Goal: Transaction & Acquisition: Purchase product/service

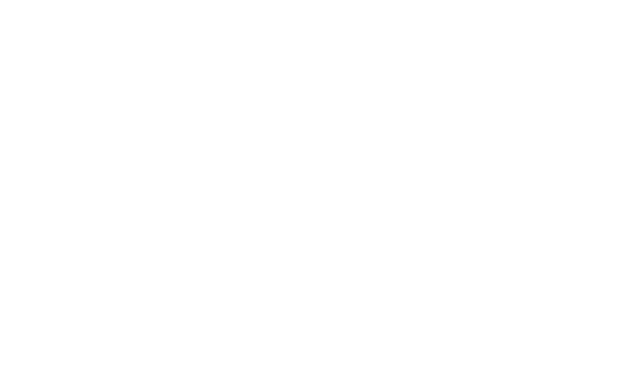
select select "**********"
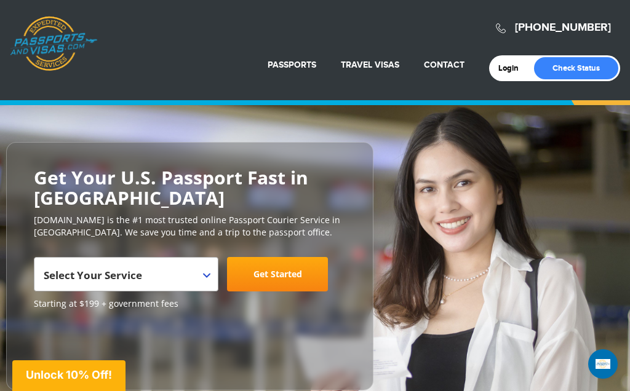
click at [151, 276] on span "Select Your Service" at bounding box center [125, 279] width 162 height 34
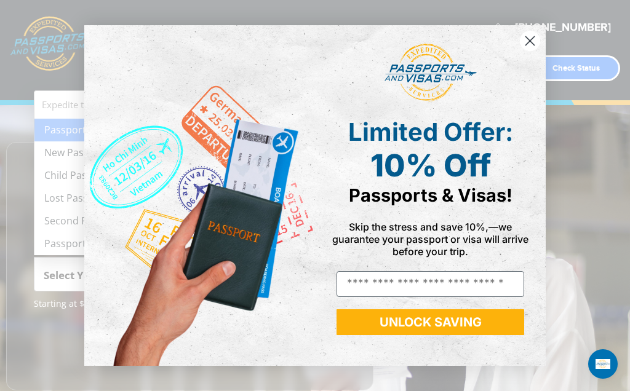
click at [86, 159] on img "POPUP Form" at bounding box center [199, 195] width 231 height 340
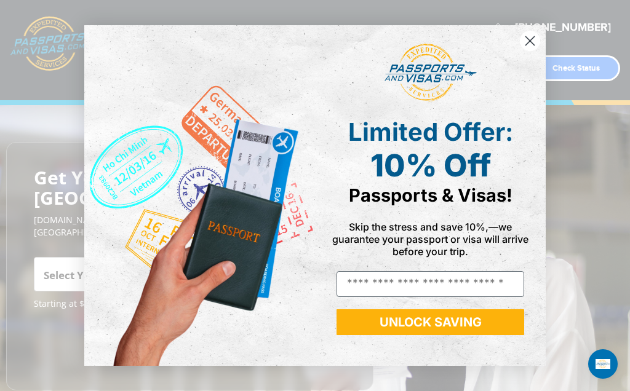
click at [530, 36] on circle "Close dialog" at bounding box center [530, 41] width 20 height 20
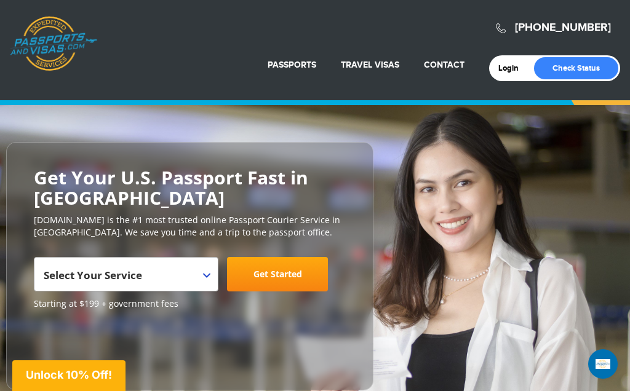
click at [198, 274] on span "Select Your Service" at bounding box center [125, 279] width 162 height 34
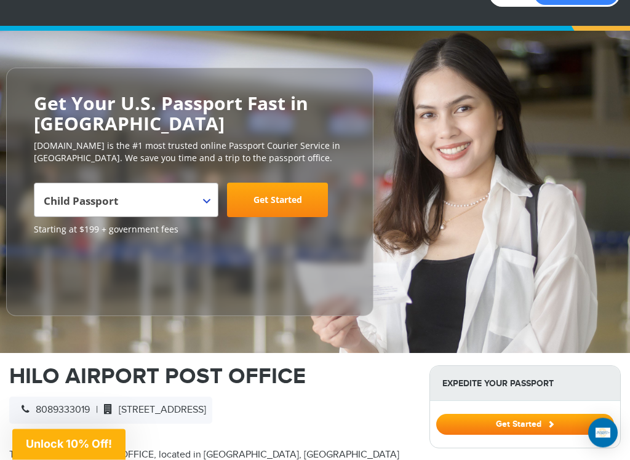
scroll to position [89, 0]
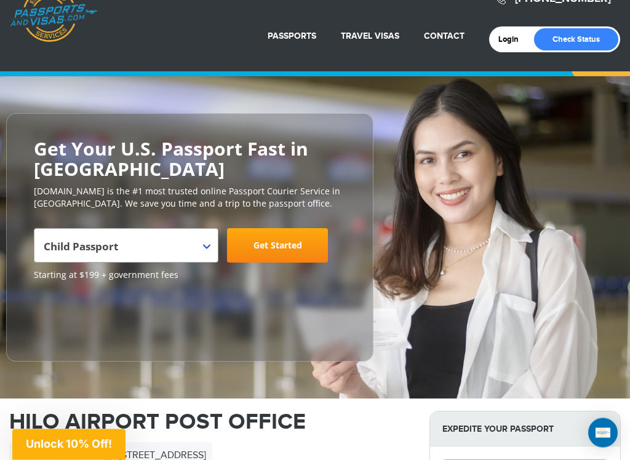
click at [188, 248] on span "Child Passport" at bounding box center [125, 251] width 162 height 34
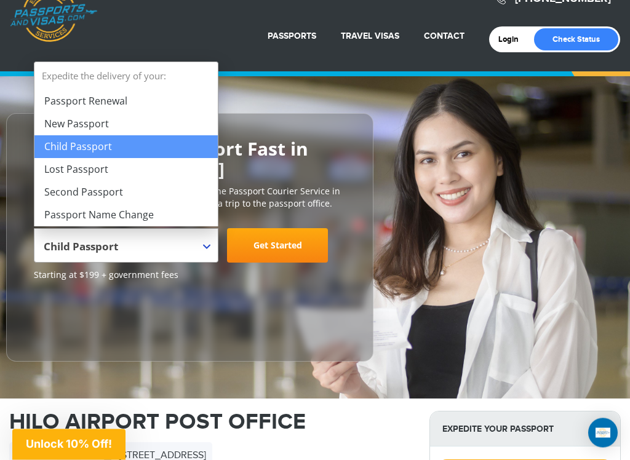
scroll to position [29, 0]
select select "**********"
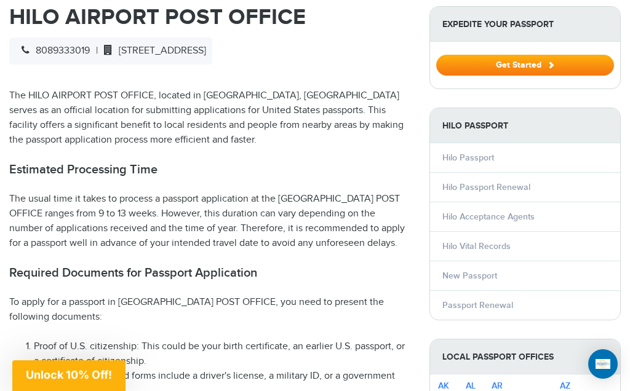
scroll to position [433, 0]
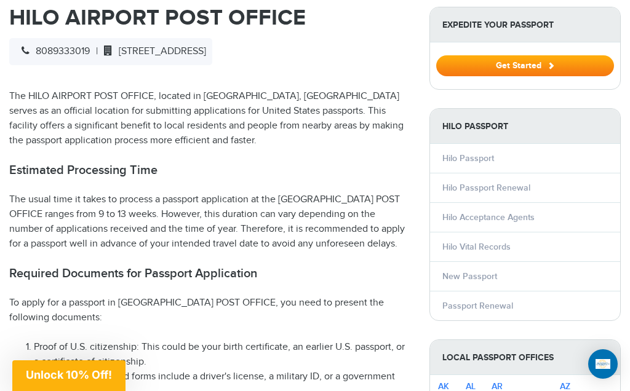
click at [512, 218] on link "Hilo Acceptance Agents" at bounding box center [489, 217] width 92 height 10
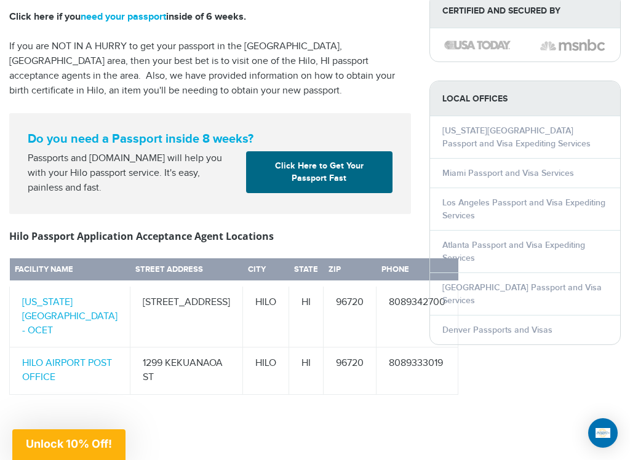
scroll to position [507, 0]
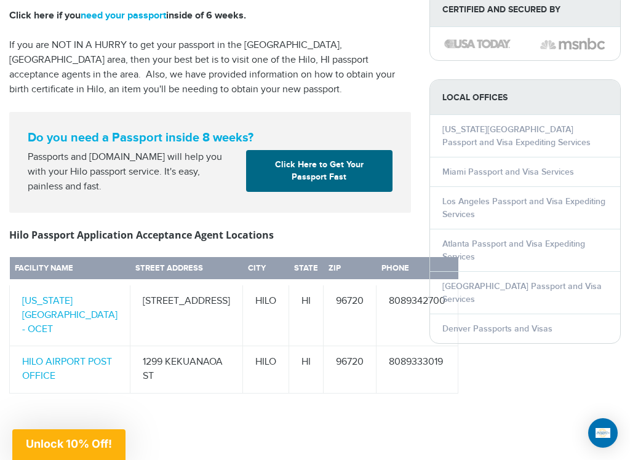
click at [347, 150] on link "Click Here to Get Your Passport Fast" at bounding box center [319, 171] width 147 height 42
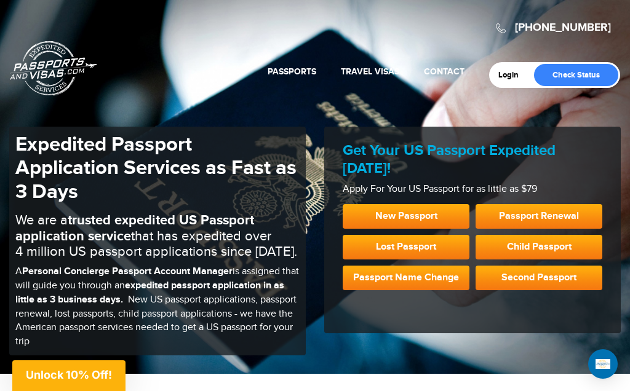
click at [434, 209] on link "New Passport" at bounding box center [406, 216] width 127 height 25
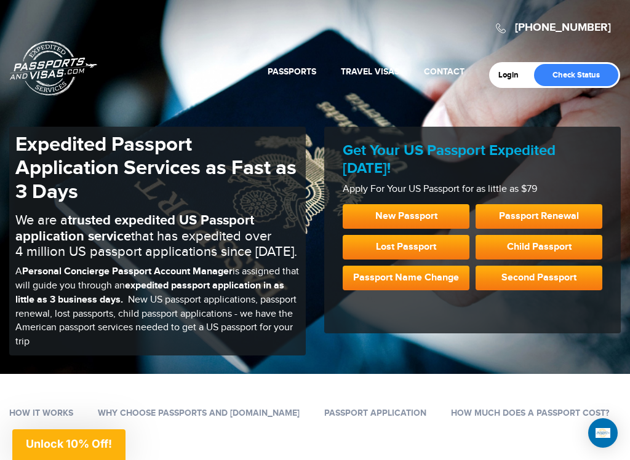
click at [422, 215] on link "New Passport" at bounding box center [406, 216] width 127 height 25
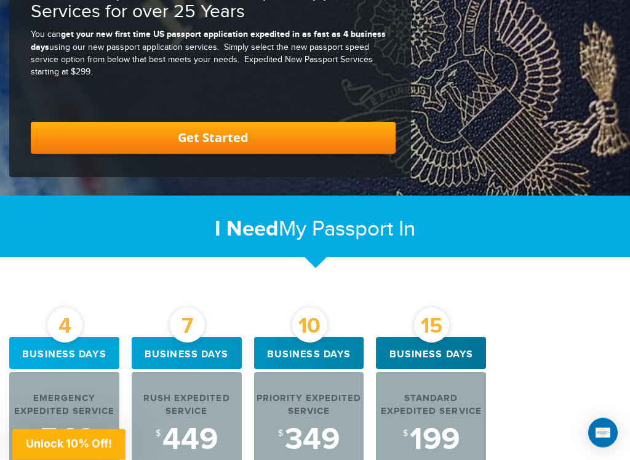
scroll to position [281, 0]
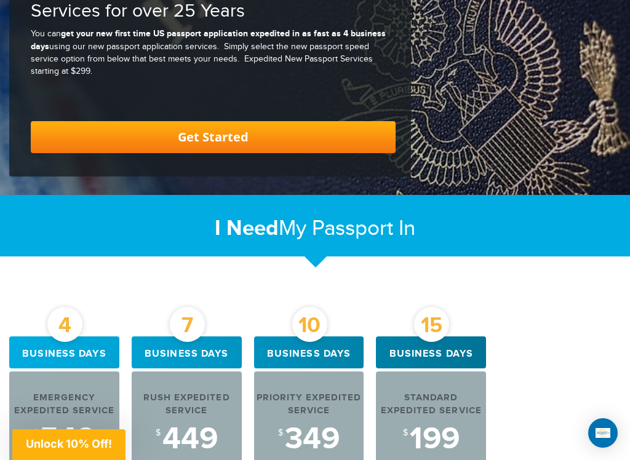
click at [310, 132] on link "Get Started" at bounding box center [213, 137] width 365 height 32
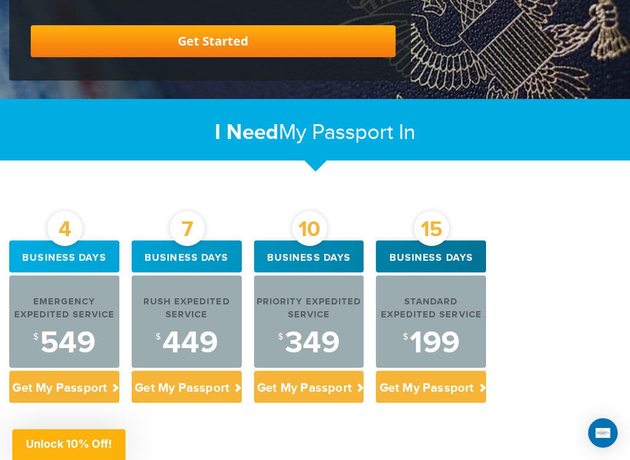
scroll to position [378, 0]
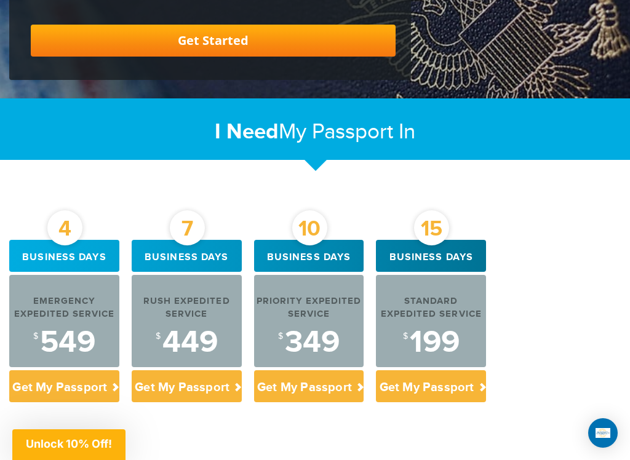
click at [222, 33] on link "Get Started" at bounding box center [213, 41] width 365 height 32
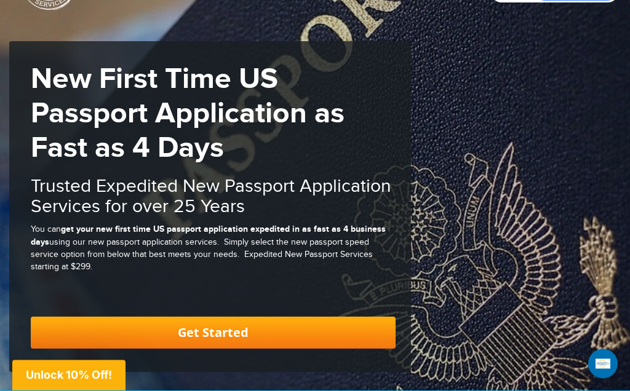
click at [181, 331] on link "Get Started" at bounding box center [213, 334] width 365 height 32
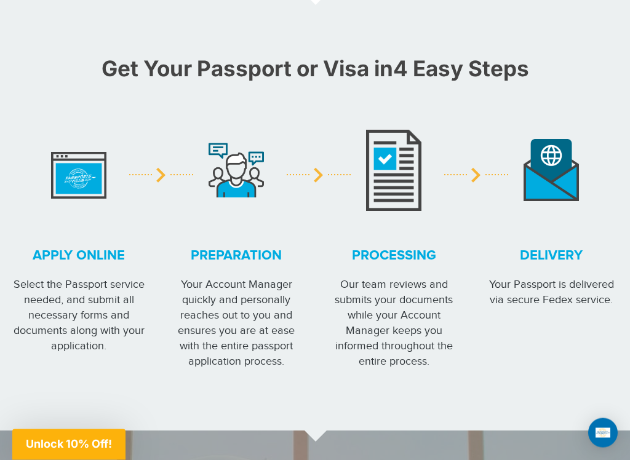
scroll to position [1146, 0]
click at [84, 172] on img at bounding box center [78, 170] width 55 height 57
click at [86, 246] on strong "Apply online" at bounding box center [78, 255] width 139 height 19
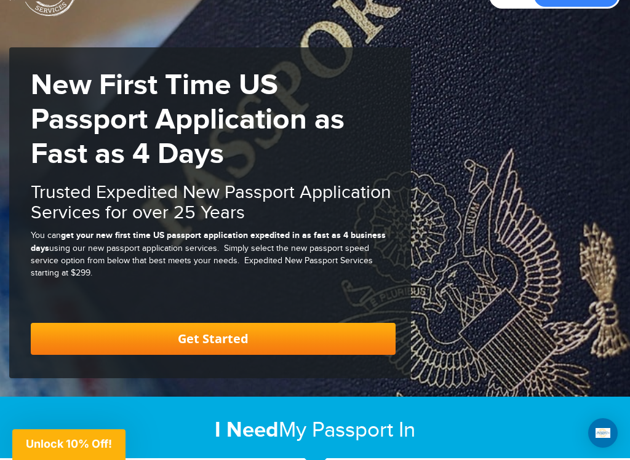
scroll to position [79, 0]
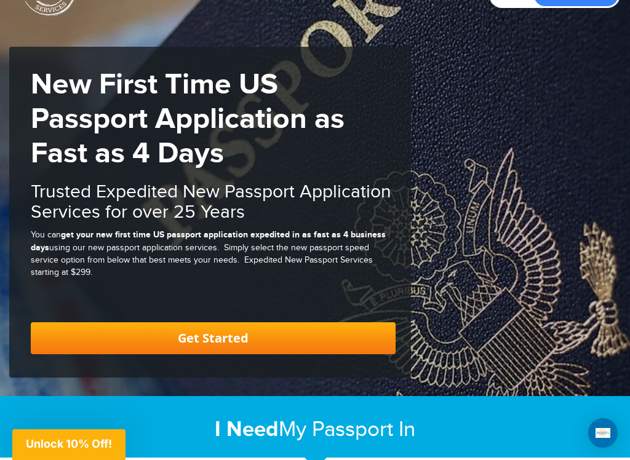
click at [235, 340] on link "Get Started" at bounding box center [213, 339] width 365 height 32
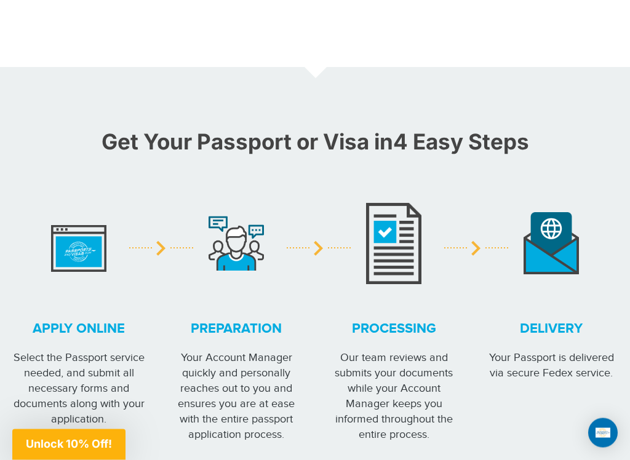
scroll to position [1094, 0]
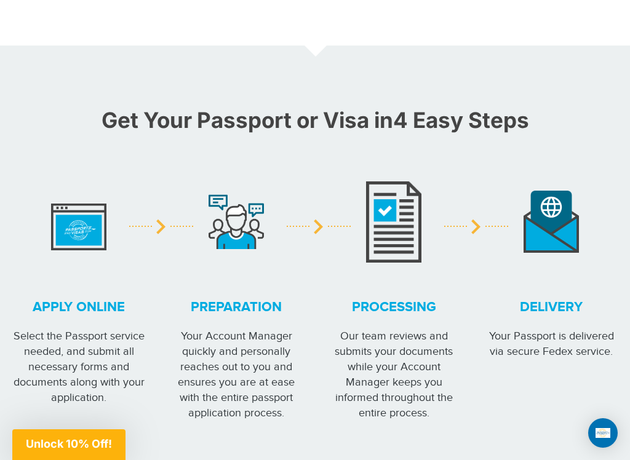
click at [70, 298] on strong "Apply online" at bounding box center [78, 307] width 139 height 19
click at [81, 217] on img at bounding box center [78, 221] width 55 height 57
click at [81, 216] on img at bounding box center [78, 221] width 55 height 57
click at [239, 239] on img at bounding box center [236, 222] width 55 height 55
click at [399, 209] on img at bounding box center [393, 222] width 55 height 82
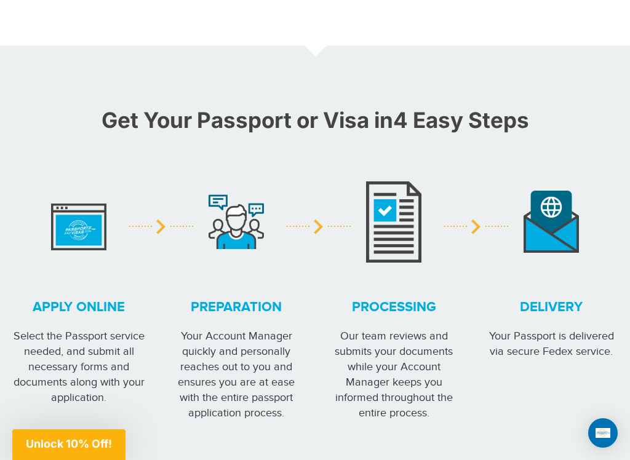
click at [552, 214] on img at bounding box center [551, 222] width 55 height 63
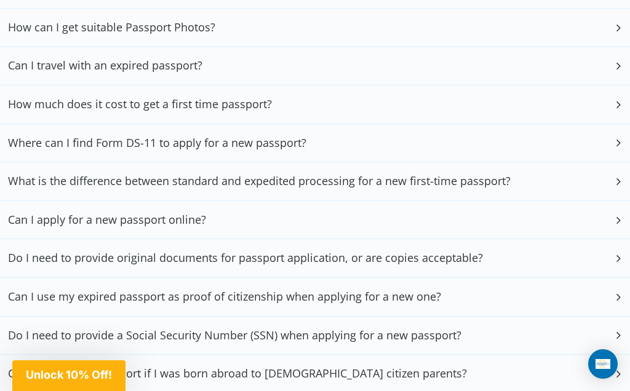
scroll to position [2928, 0]
